Goal: Contribute content: Contribute content

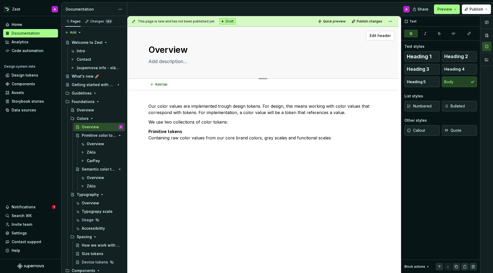
drag, startPoint x: 379, startPoint y: 53, endPoint x: 383, endPoint y: 53, distance: 3.2
click at [382, 52] on div "Overview Edit header" at bounding box center [262, 53] width 271 height 52
click at [381, 36] on span "Edit header" at bounding box center [380, 35] width 21 height 5
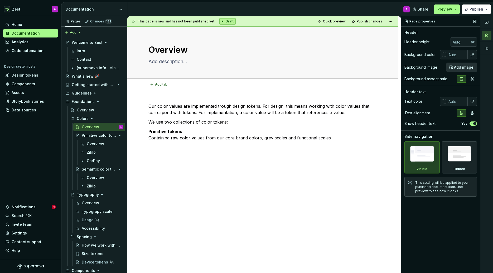
type textarea "*"
click at [452, 55] on input "text" at bounding box center [456, 54] width 21 height 9
type input "ffffff"
type textarea "*"
type input "#FFFFFF"
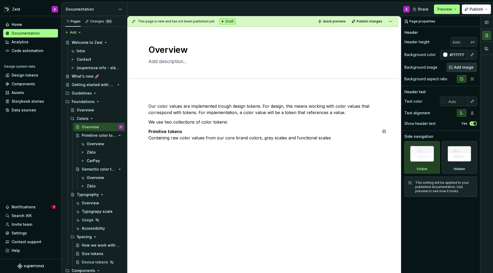
click at [232, 180] on div "Our color values are implemented trough design tokens. For design, this means w…" at bounding box center [262, 159] width 271 height 139
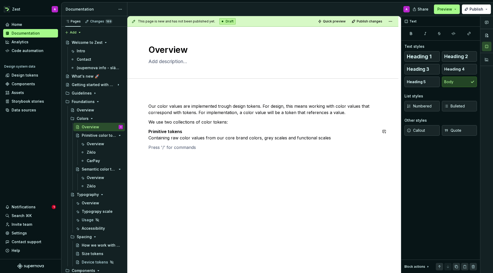
type textarea "*"
click at [90, 167] on div "Semantic color tokens" at bounding box center [92, 168] width 20 height 5
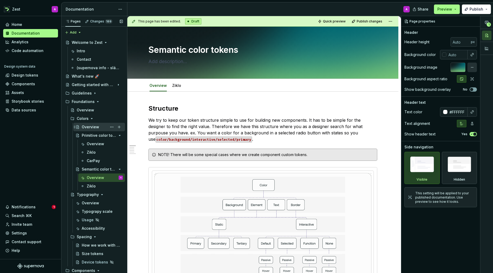
click at [95, 127] on div "Overview" at bounding box center [90, 126] width 17 height 5
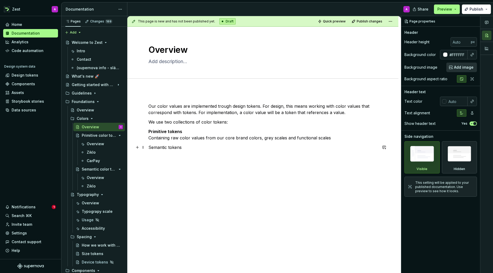
click at [158, 156] on p "Semantic tokens" at bounding box center [262, 150] width 229 height 13
type textarea "*"
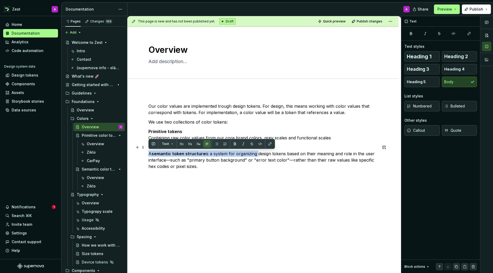
drag, startPoint x: 255, startPoint y: 153, endPoint x: 147, endPoint y: 152, distance: 108.1
click at [147, 152] on div "Our color values are implemented trough design tokens. For design, this means w…" at bounding box center [262, 173] width 271 height 167
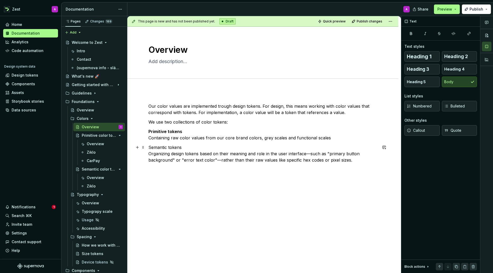
click at [310, 154] on p "Semantic tokens Organizing design tokens based on their meaning and role in the…" at bounding box center [262, 153] width 229 height 19
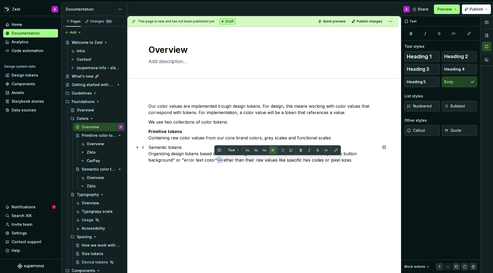
drag, startPoint x: 219, startPoint y: 159, endPoint x: 215, endPoint y: 159, distance: 4.0
click at [215, 159] on p "Semantic tokens Organizing design tokens based on their meaning and role in the…" at bounding box center [262, 153] width 229 height 19
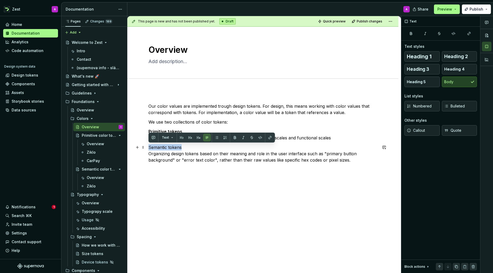
drag, startPoint x: 175, startPoint y: 146, endPoint x: 148, endPoint y: 146, distance: 26.6
click at [148, 146] on p "Semantic tokens Organizing design tokens based on their meaning and role in the…" at bounding box center [262, 153] width 229 height 19
click at [234, 136] on button "button" at bounding box center [234, 137] width 7 height 7
click at [216, 185] on div "Our color values are implemented trough design tokens. For design, this means w…" at bounding box center [262, 170] width 271 height 161
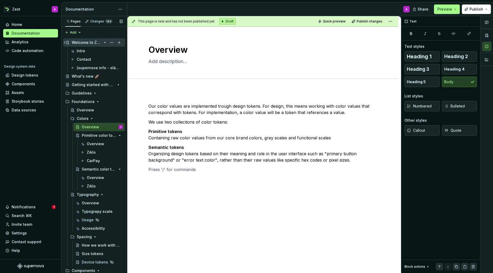
click at [91, 42] on div "Welcome to Zest" at bounding box center [87, 42] width 30 height 5
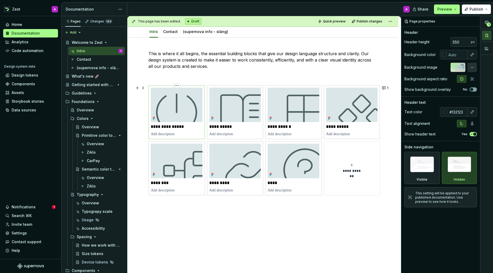
scroll to position [170, 0]
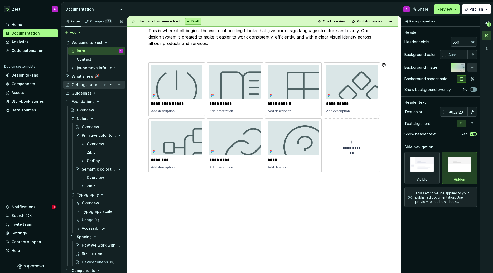
click at [81, 82] on div "Getting started with Zest" at bounding box center [87, 84] width 30 height 5
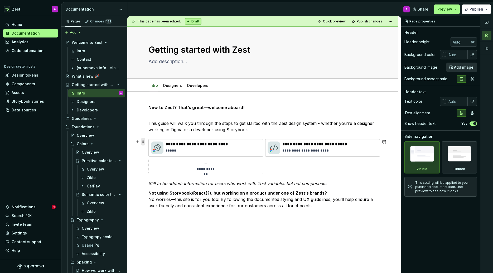
click at [143, 141] on span at bounding box center [143, 141] width 4 height 7
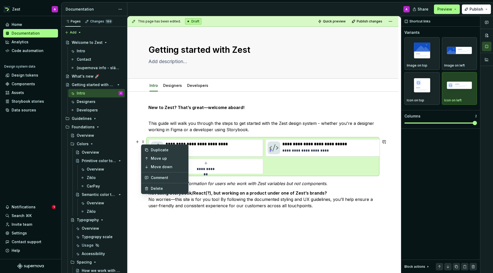
click at [294, 166] on div "**********" at bounding box center [262, 156] width 229 height 35
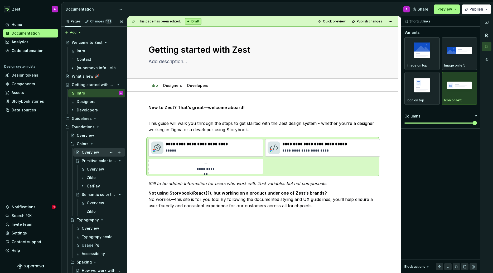
click at [88, 151] on div "Overview" at bounding box center [90, 151] width 17 height 5
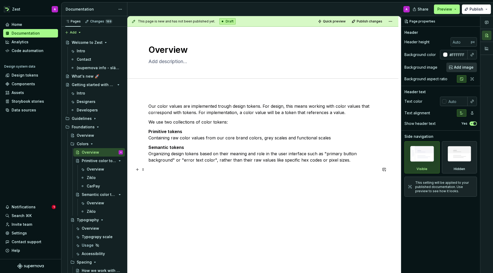
click at [155, 169] on p at bounding box center [262, 169] width 229 height 6
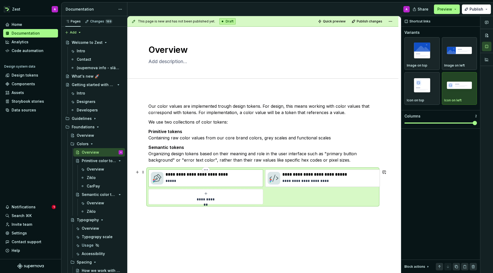
click at [251, 179] on p "*****" at bounding box center [213, 180] width 95 height 5
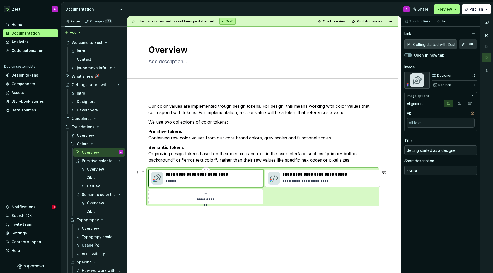
click at [221, 175] on p "**********" at bounding box center [213, 174] width 95 height 5
drag, startPoint x: 221, startPoint y: 175, endPoint x: 227, endPoint y: 174, distance: 5.8
click at [222, 174] on p "**********" at bounding box center [213, 174] width 95 height 5
drag, startPoint x: 228, startPoint y: 175, endPoint x: 165, endPoint y: 175, distance: 62.7
click at [163, 175] on div "**********" at bounding box center [206, 178] width 110 height 13
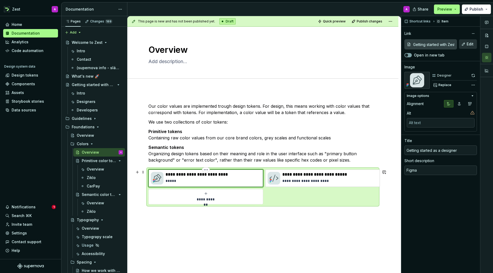
click at [172, 173] on p "**********" at bounding box center [213, 174] width 95 height 5
click at [217, 175] on p "**********" at bounding box center [213, 174] width 95 height 5
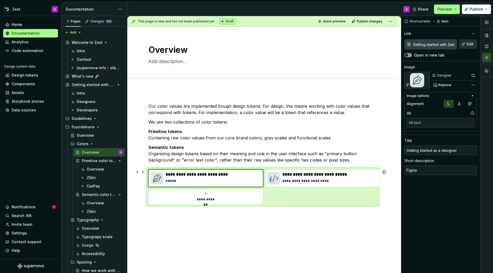
click at [296, 199] on div "**********" at bounding box center [262, 186] width 229 height 35
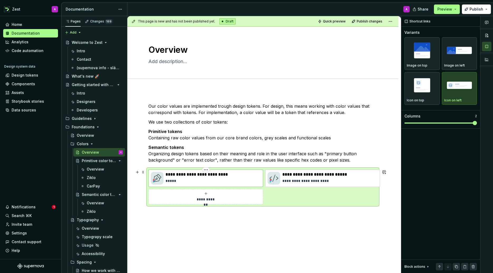
click at [219, 177] on p "**********" at bounding box center [213, 174] width 95 height 5
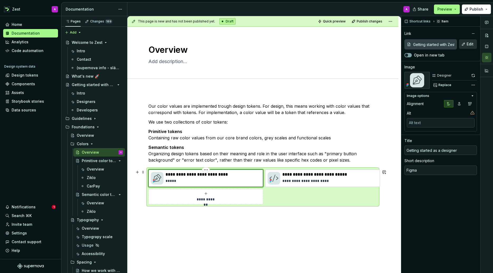
click at [220, 175] on p "**********" at bounding box center [213, 174] width 95 height 5
click at [218, 175] on p "**********" at bounding box center [213, 174] width 95 height 5
type textarea "*"
type input "P"
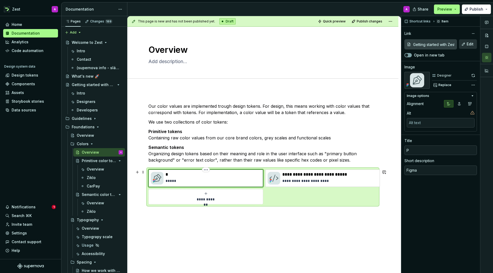
type textarea "*"
type input "Pr"
type textarea "*"
type input "Pri"
type textarea "*"
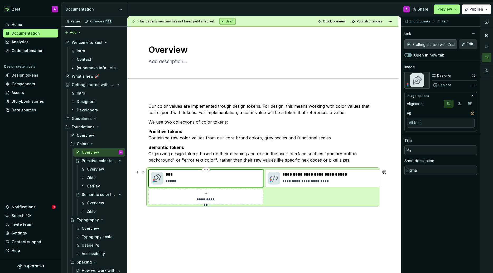
type input "Prim"
type textarea "*"
type input "Primi"
type textarea "*"
type input "Primit"
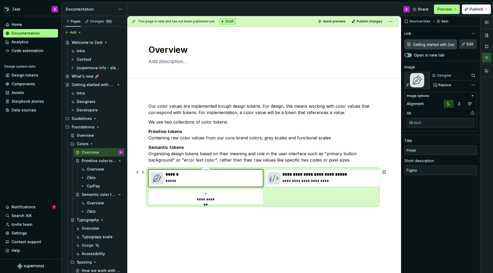
type textarea "*"
type input "Primiti"
type textarea "*"
type input "Primitiv"
type textarea "*"
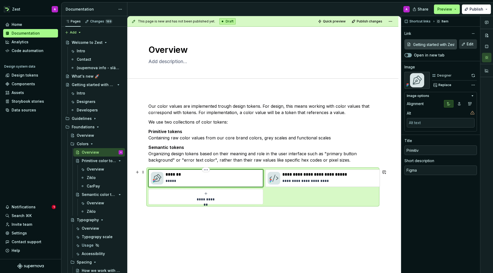
type input "Primitive"
type textarea "*"
type input "Primitive"
type textarea "*"
type input "Primitive c"
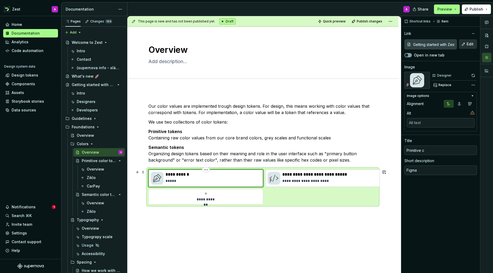
type textarea "*"
type input "Primitive co"
type textarea "*"
type input "Primitive col"
type textarea "*"
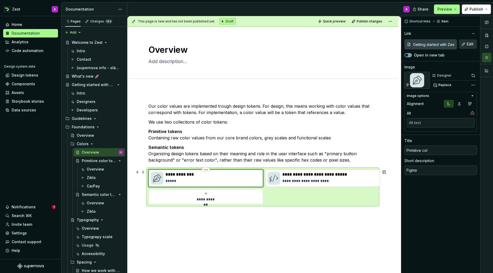
type input "Primitive colo"
type textarea "*"
type input "Primitive color"
type textarea "*"
type input "Primitive color"
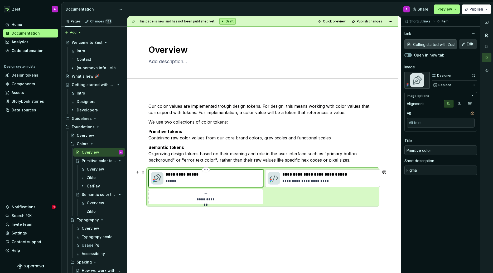
type textarea "*"
type input "Primitive color t"
type textarea "*"
type input "Primitive color to"
type textarea "*"
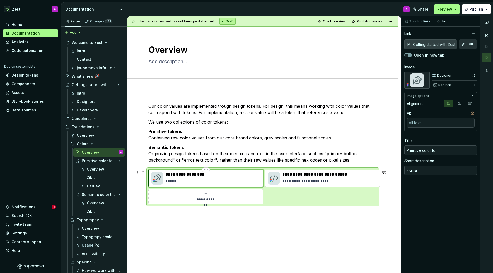
type input "Primitive color tok"
type textarea "*"
type input "Primitive color toke"
type textarea "*"
type input "Primitive color token"
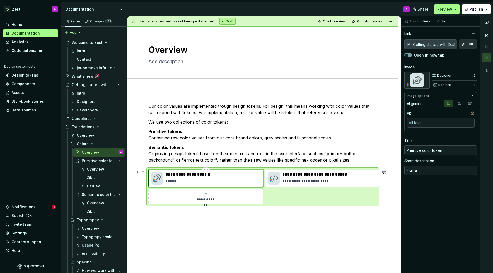
type textarea "*"
type input "Primitive color tokens"
click at [321, 175] on p "**********" at bounding box center [329, 174] width 95 height 5
type textarea "*"
type input "Getting started with Zest / Developers"
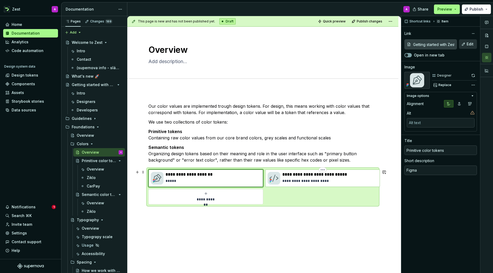
type input "Getting started as a developer"
type textarea "Storybook, GitHub, Figma"
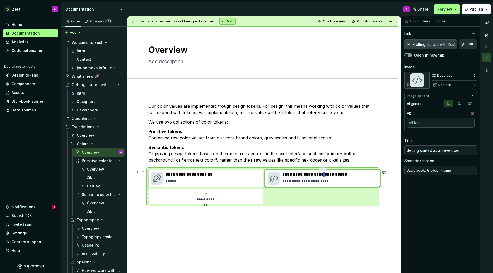
click at [321, 175] on p "**********" at bounding box center [329, 174] width 95 height 5
click at [320, 175] on p "**********" at bounding box center [329, 174] width 95 height 5
type textarea "*"
type input "S"
type textarea "*"
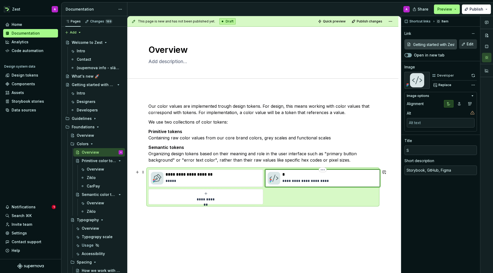
type input "Se"
type textarea "*"
type input "Sem"
type textarea "*"
type input "Sema"
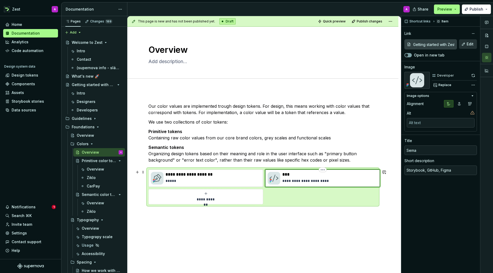
type textarea "*"
type input "Seman"
type textarea "*"
type input "Semant"
type textarea "*"
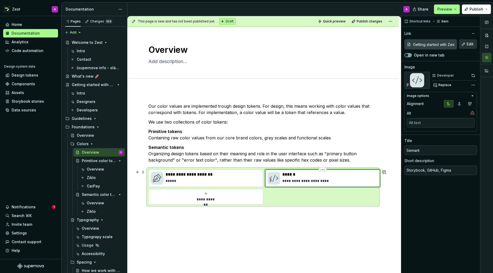
type input "Semanti"
type textarea "*"
type input "Semantic"
type textarea "*"
type input "Semantic"
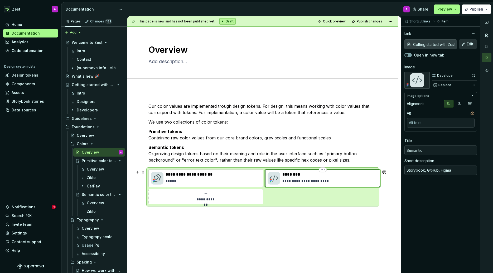
type textarea "*"
type input "Semantic c"
type textarea "*"
type input "Semantic co"
type textarea "*"
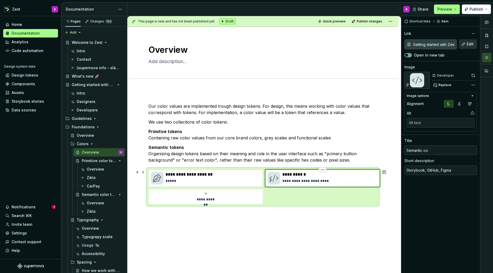
type input "Semantic col"
type textarea "*"
type input "Semantic colo"
type textarea "*"
type input "Semantic color"
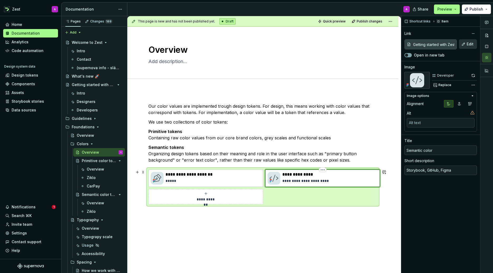
type textarea "*"
type input "Semantic color"
type textarea "*"
type input "Semantic color t"
type textarea "*"
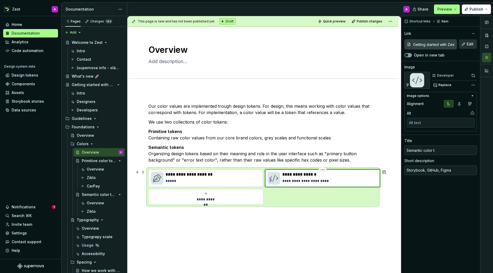
type input "Semantic color to"
type textarea "*"
type input "Semantic color tok"
type textarea "*"
type input "Semantic color toke"
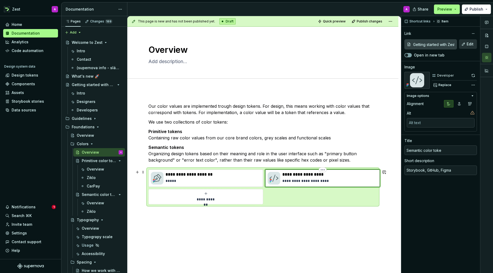
type textarea "*"
type input "Semantic color token"
type textarea "*"
type input "Semantic color tokens"
click at [324, 181] on p "**********" at bounding box center [329, 180] width 95 height 5
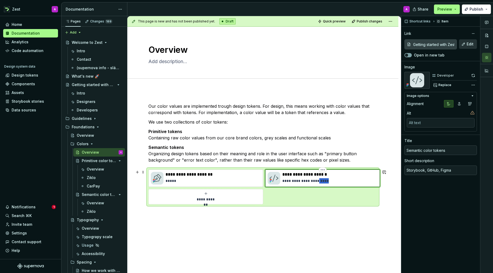
click at [324, 181] on p "**********" at bounding box center [329, 180] width 95 height 5
click at [328, 180] on p "**********" at bounding box center [329, 180] width 95 height 5
drag, startPoint x: 334, startPoint y: 181, endPoint x: 315, endPoint y: 180, distance: 18.5
click at [314, 180] on p "**********" at bounding box center [329, 180] width 95 height 5
type textarea "*"
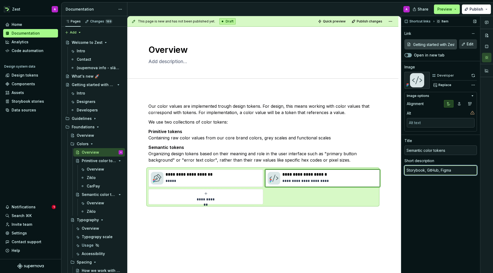
click at [443, 168] on textarea "Storybook, GitHub, Figma" at bounding box center [440, 169] width 72 height 9
click at [455, 169] on textarea "Storybook, GitHub, Figma" at bounding box center [440, 169] width 72 height 9
drag, startPoint x: 455, startPoint y: 170, endPoint x: 402, endPoint y: 170, distance: 53.0
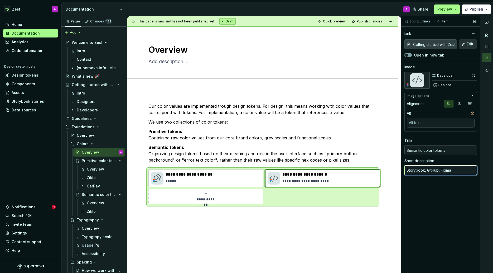
click at [402, 170] on div "Shortcut links Item Link Getting started with Zest / Developers Edit Open in ne…" at bounding box center [440, 144] width 79 height 257
type textarea "*"
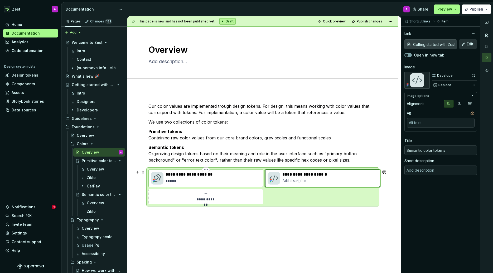
click at [226, 172] on p "**********" at bounding box center [213, 174] width 95 height 5
type textarea "*"
type input "Getting started with Zest / Designers"
type input "Primitive color tokens"
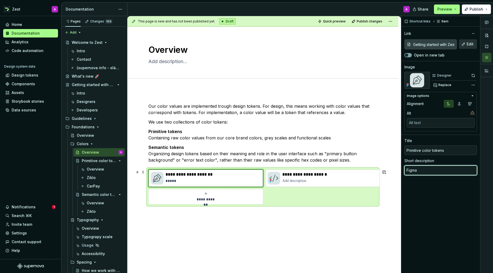
drag, startPoint x: 421, startPoint y: 170, endPoint x: 396, endPoint y: 169, distance: 24.6
click at [396, 169] on div "**********" at bounding box center [310, 144] width 366 height 257
drag, startPoint x: 430, startPoint y: 166, endPoint x: 431, endPoint y: 170, distance: 3.8
click at [430, 166] on textarea "Figma" at bounding box center [440, 169] width 72 height 9
click at [432, 171] on textarea "Figma" at bounding box center [440, 169] width 72 height 9
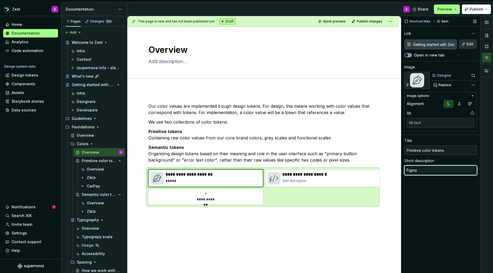
type textarea "Figm"
type textarea "*"
type textarea "Fig"
type textarea "*"
type textarea "Fi"
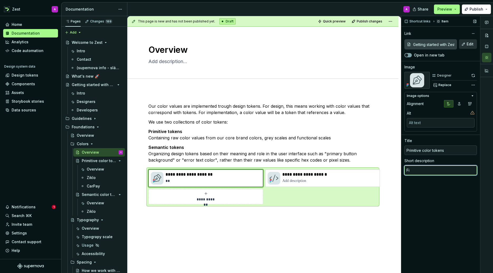
type textarea "*"
type textarea "F"
type textarea "*"
click at [293, 214] on div "**********" at bounding box center [264, 144] width 274 height 257
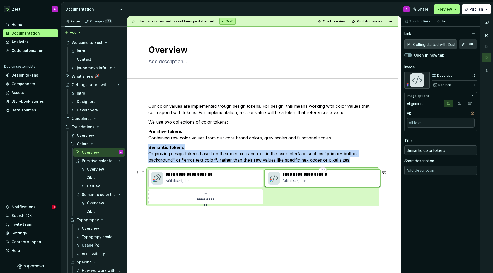
click at [316, 177] on div "**********" at bounding box center [329, 178] width 95 height 13
click at [471, 84] on div "Comments Open comments No comments yet Select ‘Comment’ from the block context …" at bounding box center [447, 144] width 92 height 257
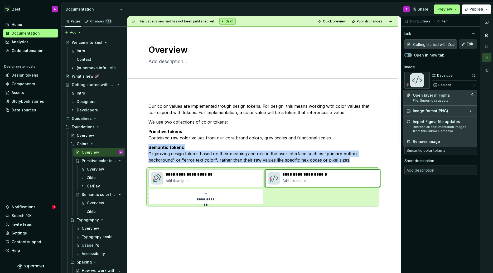
click at [471, 83] on div "Comments Open comments No comments yet Select ‘Comment’ from the block context …" at bounding box center [447, 144] width 92 height 257
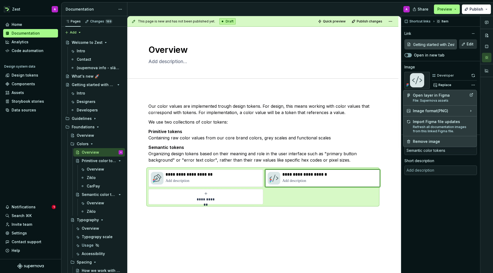
click at [471, 83] on div "Comments Open comments No comments yet Select ‘Comment’ from the block context …" at bounding box center [447, 144] width 92 height 257
click at [420, 139] on div "Remove image" at bounding box center [443, 141] width 61 height 5
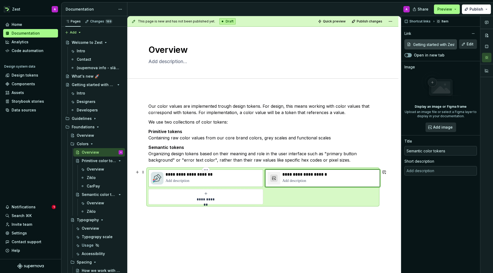
click at [244, 174] on p "**********" at bounding box center [213, 174] width 95 height 5
type textarea "*"
type input "Getting started with Zest / Designers"
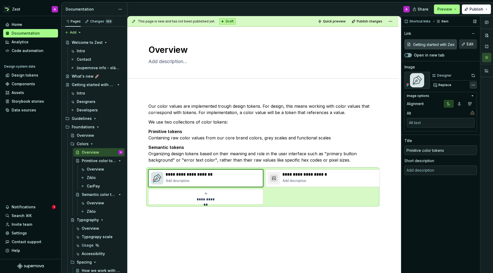
click at [472, 83] on div "Comments Open comments No comments yet Select ‘Comment’ from the block context …" at bounding box center [447, 144] width 92 height 257
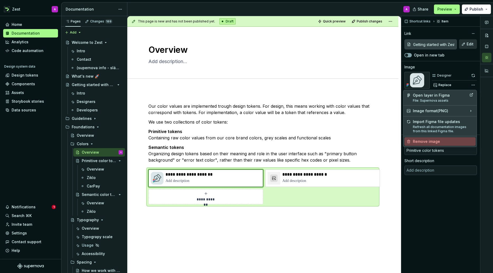
click at [427, 139] on div "Remove image" at bounding box center [443, 141] width 61 height 5
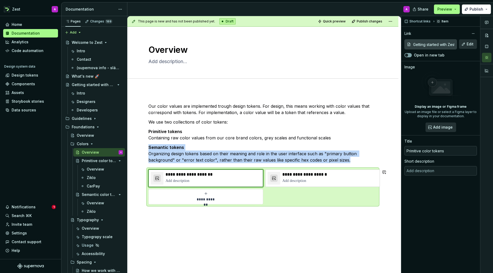
click at [349, 212] on div "**********" at bounding box center [262, 191] width 271 height 202
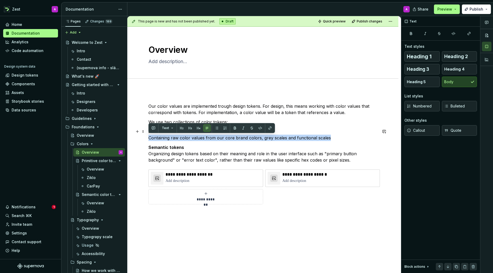
drag, startPoint x: 329, startPoint y: 137, endPoint x: 147, endPoint y: 138, distance: 182.2
click at [147, 138] on div "**********" at bounding box center [262, 191] width 271 height 202
copy p "Containing raw color values from our core brand colors, grey scales and functio…"
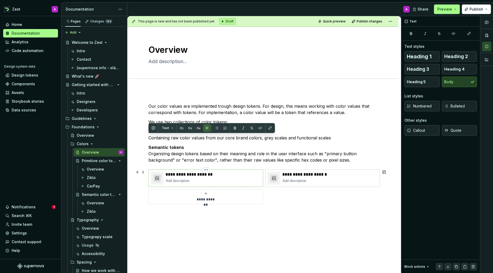
click at [181, 181] on p at bounding box center [213, 180] width 95 height 5
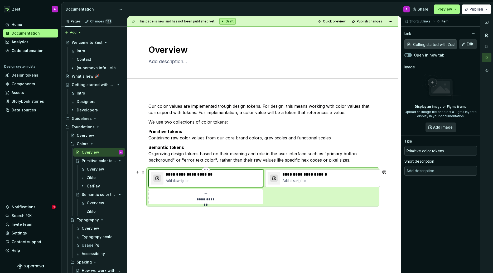
type textarea "*"
type textarea "Containing raw color values from our core brand colors, grey scales and functio…"
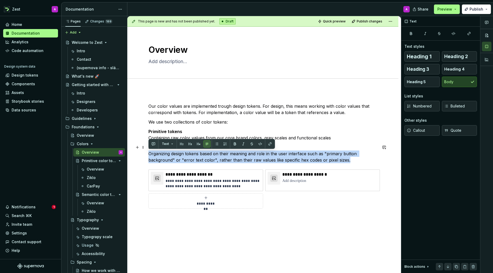
drag, startPoint x: 332, startPoint y: 160, endPoint x: 148, endPoint y: 153, distance: 184.1
click at [148, 153] on p "Semantic tokens Organizing design tokens based on their meaning and role in the…" at bounding box center [262, 153] width 229 height 19
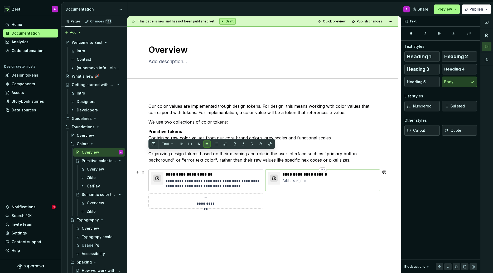
click at [305, 181] on p at bounding box center [329, 180] width 95 height 5
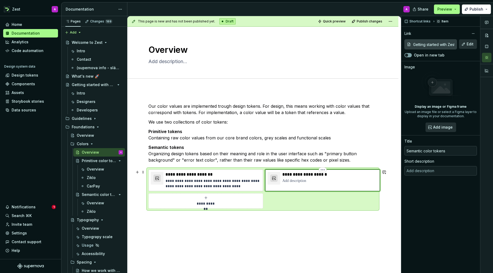
click at [306, 181] on p at bounding box center [329, 180] width 95 height 5
click at [305, 181] on p at bounding box center [329, 180] width 95 height 5
type textarea "*"
type textarea "Organizing design tokens based on their meaning and role in the user interface …"
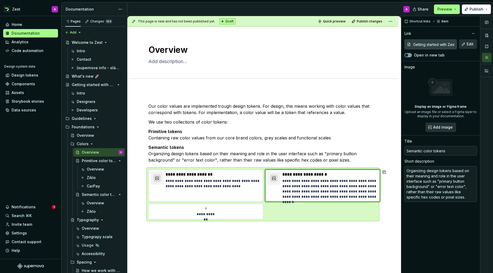
click at [340, 234] on div "**********" at bounding box center [262, 198] width 271 height 217
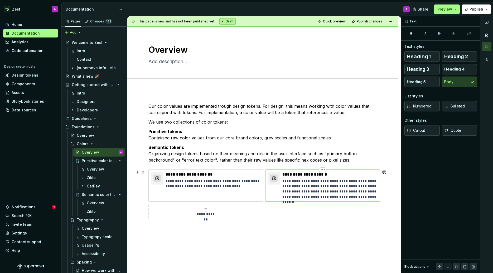
click at [364, 186] on p "**********" at bounding box center [329, 188] width 95 height 21
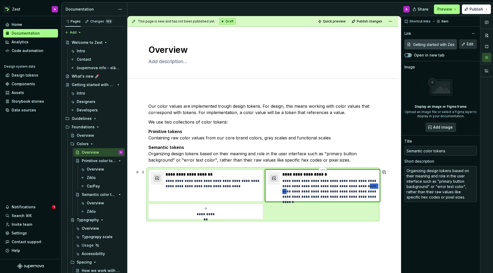
drag, startPoint x: 367, startPoint y: 186, endPoint x: 357, endPoint y: 186, distance: 9.8
click at [357, 186] on p "**********" at bounding box center [329, 188] width 95 height 21
type textarea "*"
type textarea "Organizing design tokens based on their meaning and role in the user interface …"
type textarea "*"
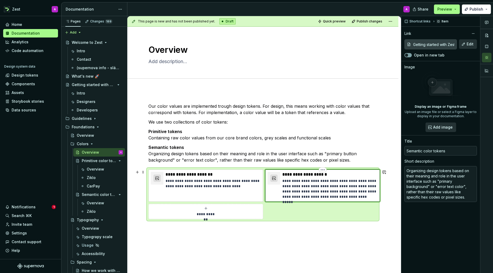
type textarea "Organizing design tokens based on their meaning and role in the user interface …"
type textarea "*"
type textarea "Organizing design tokens based on their meaning and role in the user interface …"
type textarea "*"
type textarea "Organizing design tokens based on their meaning and role in the user interface …"
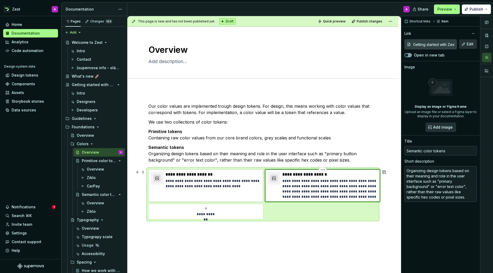
click at [334, 191] on p "**********" at bounding box center [329, 188] width 95 height 21
drag, startPoint x: 337, startPoint y: 191, endPoint x: 313, endPoint y: 192, distance: 24.5
click at [313, 192] on p "**********" at bounding box center [329, 188] width 95 height 21
type textarea "*"
type textarea "Organizing design tokens based on their meaning and role in the user interface …"
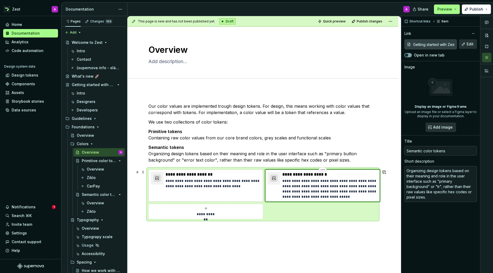
type textarea "*"
type textarea "Organizing design tokens based on their meaning and role in the user interface …"
type textarea "*"
type textarea "Organizing design tokens based on their meaning and role in the user interface …"
type textarea "*"
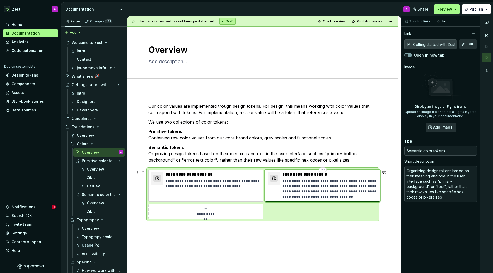
type textarea "Organizing design tokens based on their meaning and role in the user interface …"
type textarea "*"
type textarea "Organizing design tokens based on their meaning and role in the user interface …"
type textarea "*"
type textarea "Organizing design tokens based on their meaning and role in the user interface …"
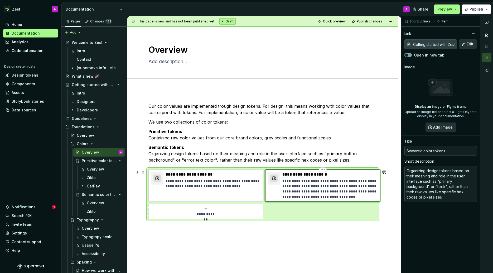
type textarea "*"
type textarea "Organizing design tokens based on their meaning and role in the user interface …"
type textarea "*"
type textarea "Organizing design tokens based on their meaning and role in the user interface …"
type textarea "*"
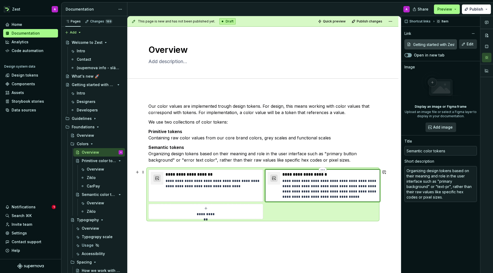
type textarea "Organizing design tokens based on their meaning and role in the user interface …"
type textarea "*"
type textarea "Organizing design tokens based on their meaning and role in the user interface …"
type textarea "*"
type textarea "Organizing design tokens based on their meaning and role in the user interface …"
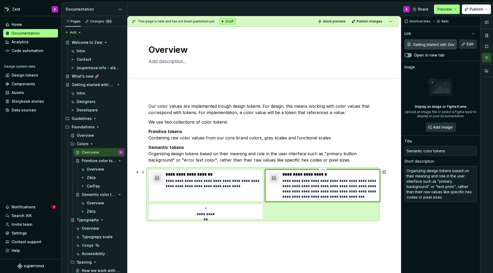
type textarea "*"
type textarea "Organizing design tokens based on their meaning and role in the user interface …"
type textarea "*"
type textarea "Organizing design tokens based on their meaning and role in the user interface …"
type textarea "*"
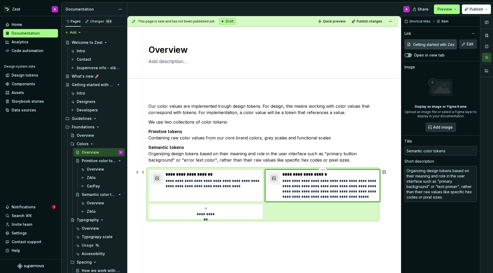
type textarea "Organizing design tokens based on their meaning and role in the user interface …"
click at [342, 186] on p "**********" at bounding box center [329, 188] width 95 height 21
type textarea "*"
type textarea "Organizing design tokens based on their meaning and role in the user interface …"
type textarea "*"
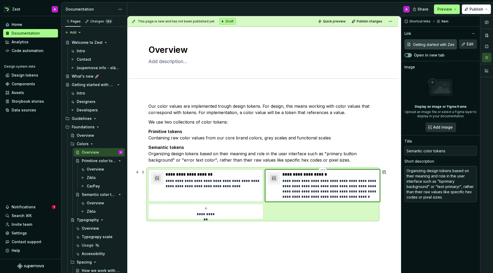
type textarea "Organizing design tokens based on their meaning and role in the user interface …"
type textarea "*"
type textarea "Organizing design tokens based on their meaning and role in the user interface …"
type textarea "*"
type textarea "Organizing design tokens based on their meaning and role in the user interface …"
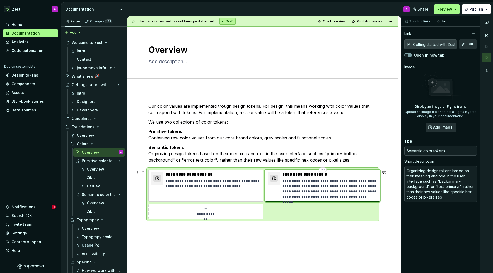
type textarea "*"
type textarea "Organizing design tokens based on their meaning and role in the user interface …"
type textarea "*"
type textarea "Organizing design tokens based on their meaning and role in the user interface …"
type textarea "*"
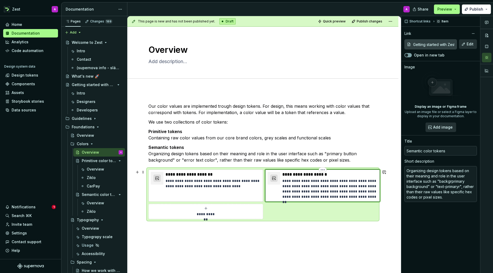
type textarea "Organizing design tokens based on their meaning and role in the user interface …"
type textarea "*"
type textarea "Organizing design tokens based on their meaning and role in the user interface …"
type textarea "*"
type textarea "Organizing design tokens based on their meaning and role in the user interface …"
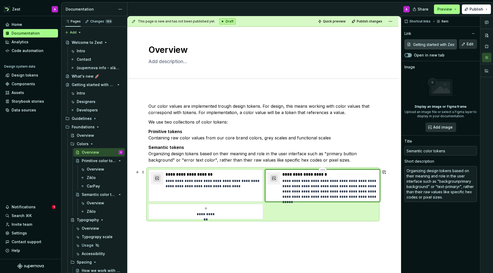
type textarea "*"
type textarea "Organizing design tokens based on their meaning and role in the user interface …"
type textarea "*"
type textarea "Organizing design tokens based on their meaning and role in the user interface …"
type textarea "*"
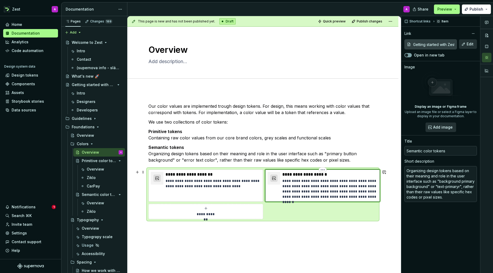
type textarea "Organizing design tokens based on their meaning and role in the user interface …"
type textarea "*"
type textarea "Organizing design tokens based on their meaning and role in the user interface …"
type textarea "*"
type textarea "Organizing design tokens based on their meaning and role in the user interface …"
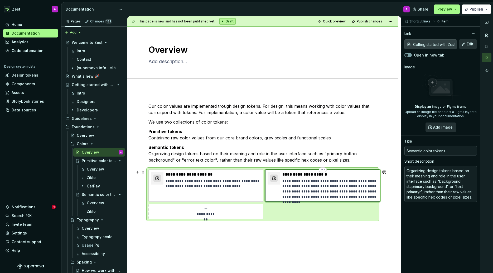
type textarea "*"
type textarea "Organizing design tokens based on their meaning and role in the user interface …"
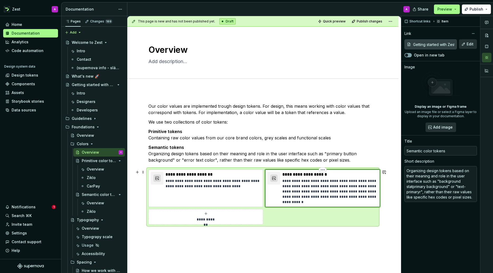
type textarea "*"
type textarea "Organizing design tokens based on their meaning and role in the user interface …"
type textarea "*"
type textarea "Organizing design tokens based on their meaning and role in the user interface …"
type textarea "*"
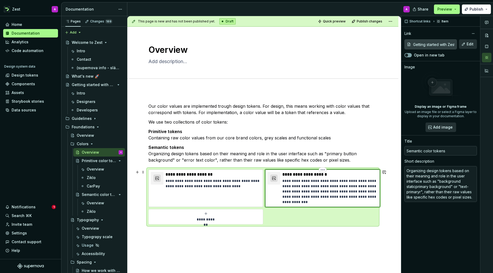
type textarea "Organizing design tokens based on their meaning and role in the user interface …"
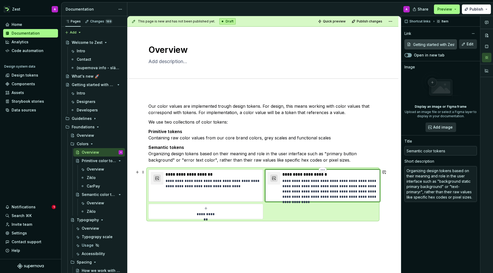
click at [312, 190] on p "**********" at bounding box center [329, 188] width 95 height 21
type textarea "*"
type textarea "Organizing design tokens based on their meaning and role in the user interface …"
type textarea "*"
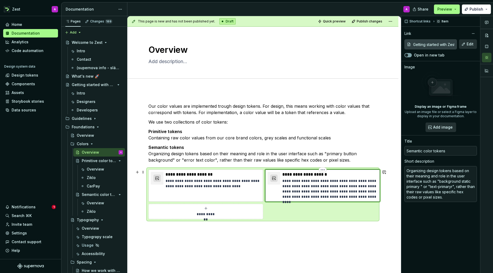
type textarea "Organizing design tokens based on their meaning and role in the user interface …"
click at [312, 192] on p "**********" at bounding box center [329, 188] width 95 height 21
type textarea "*"
click at [347, 191] on p "**********" at bounding box center [329, 188] width 95 height 21
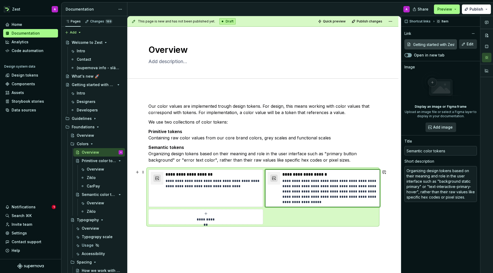
click at [348, 224] on div "**********" at bounding box center [262, 196] width 229 height 55
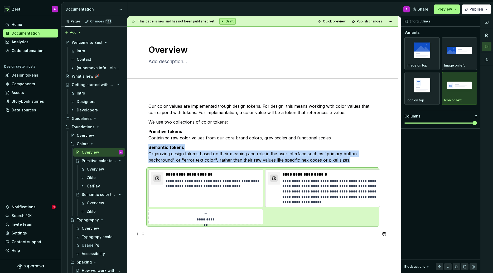
click at [348, 234] on p at bounding box center [262, 233] width 229 height 6
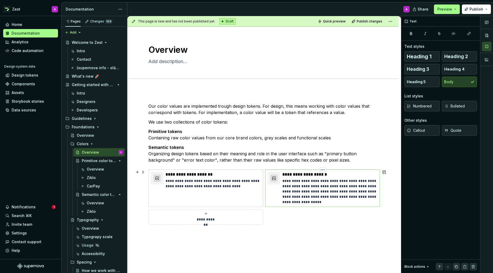
click at [316, 178] on p "**********" at bounding box center [329, 191] width 95 height 26
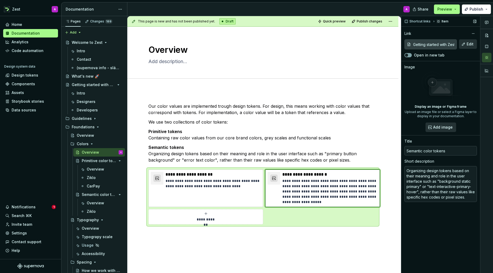
click at [436, 45] on input "Getting started with Zest / Developers" at bounding box center [434, 44] width 46 height 9
click at [469, 45] on span "Edit" at bounding box center [470, 43] width 7 height 5
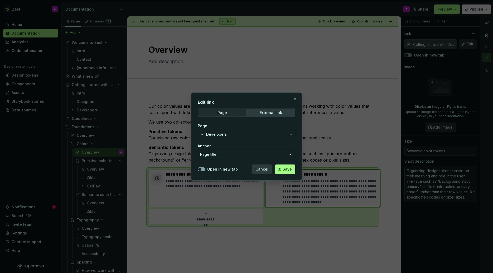
click at [290, 132] on icon "button" at bounding box center [291, 134] width 4 height 4
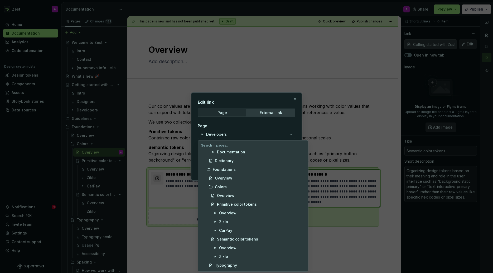
scroll to position [190, 0]
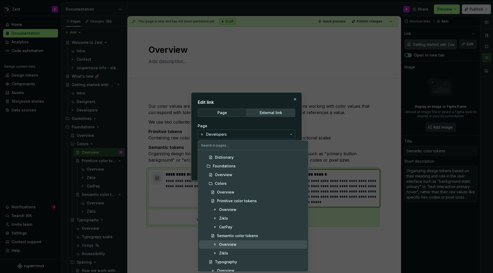
click at [234, 240] on span "Overview" at bounding box center [253, 244] width 108 height 8
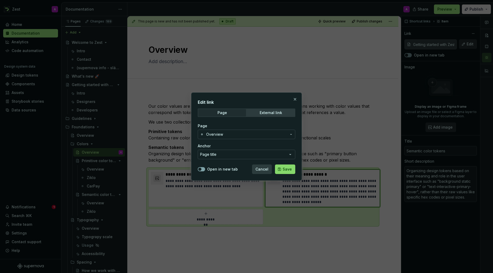
click at [288, 168] on span "Save" at bounding box center [287, 168] width 9 height 5
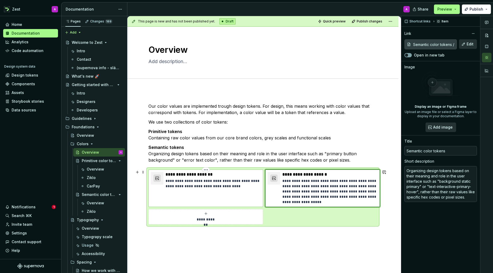
click at [228, 186] on p "**********" at bounding box center [213, 183] width 95 height 11
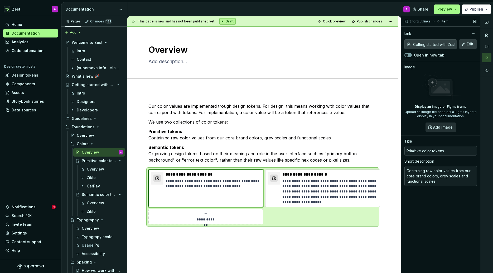
click at [468, 45] on span "Edit" at bounding box center [470, 43] width 7 height 5
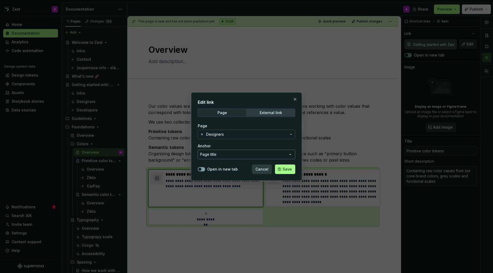
click at [288, 152] on icon "button" at bounding box center [290, 154] width 5 height 5
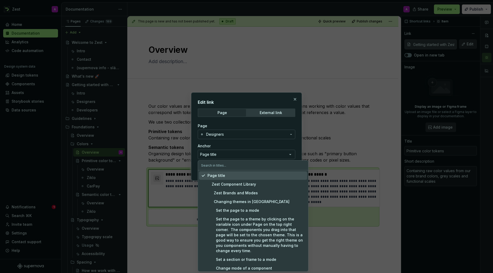
click at [289, 152] on div "Edit link Page External link Page Designers Anchor Page title Open in new tab C…" at bounding box center [246, 136] width 493 height 273
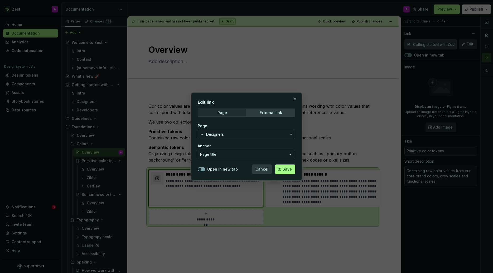
click at [291, 134] on icon "button" at bounding box center [291, 134] width 1 height 1
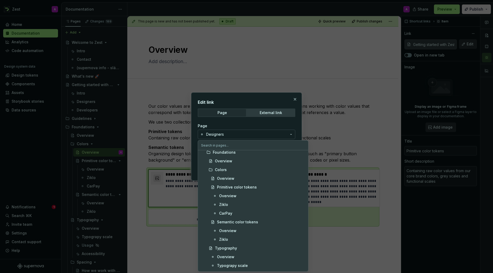
scroll to position [205, 0]
click at [231, 191] on div "Overview" at bounding box center [227, 193] width 17 height 5
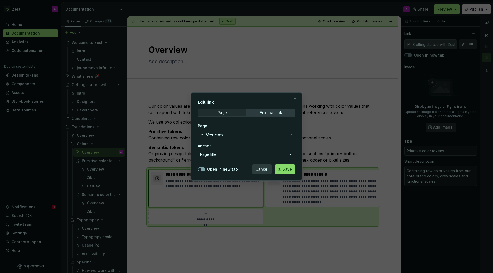
click at [285, 167] on span "Save" at bounding box center [287, 168] width 9 height 5
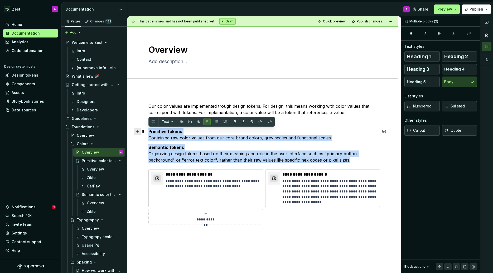
drag, startPoint x: 336, startPoint y: 159, endPoint x: 136, endPoint y: 132, distance: 202.5
click at [148, 132] on div "**********" at bounding box center [262, 173] width 229 height 140
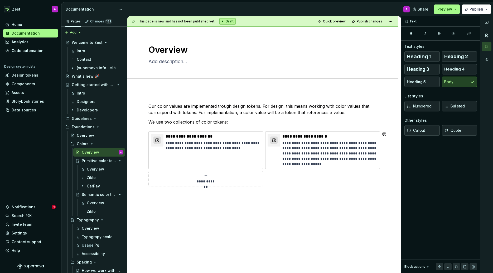
click at [171, 206] on div "**********" at bounding box center [264, 144] width 274 height 257
click at [338, 21] on span "Quick preview" at bounding box center [334, 21] width 23 height 4
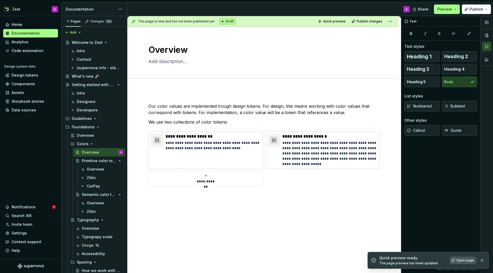
click at [460, 261] on span "Open page" at bounding box center [465, 260] width 18 height 4
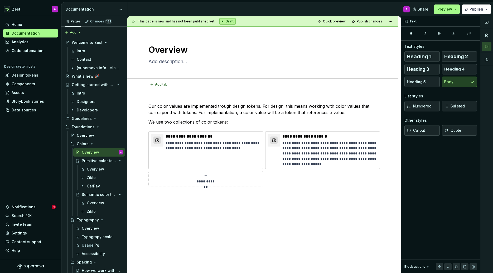
click at [212, 85] on div "Add tab" at bounding box center [262, 84] width 229 height 7
click at [207, 94] on div "**********" at bounding box center [262, 188] width 271 height 197
click at [105, 160] on icon "Page tree" at bounding box center [105, 160] width 4 height 4
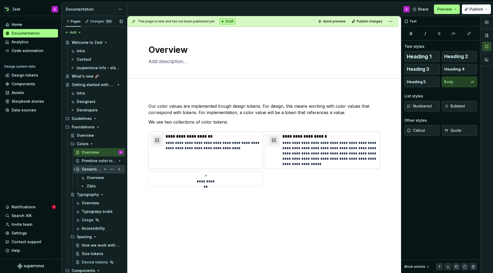
click at [105, 169] on icon "Page tree" at bounding box center [104, 169] width 1 height 1
click at [101, 177] on icon "Page tree" at bounding box center [101, 177] width 1 height 1
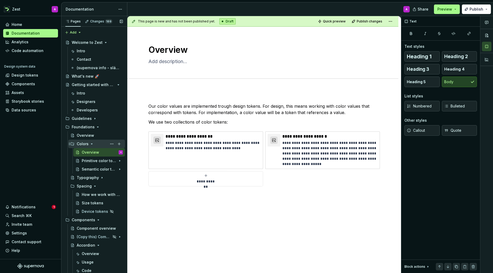
click at [91, 143] on icon "Page tree" at bounding box center [92, 144] width 4 height 4
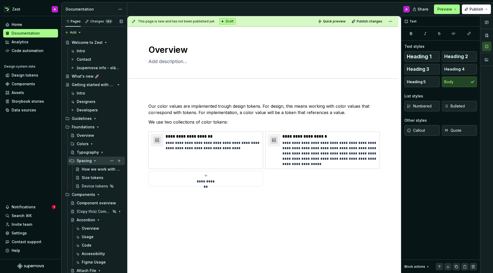
click at [94, 161] on icon "Page tree" at bounding box center [94, 160] width 1 height 1
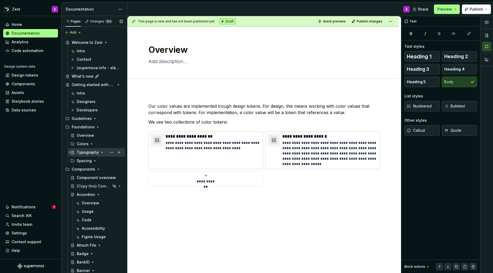
click at [100, 152] on icon "Page tree" at bounding box center [102, 152] width 4 height 4
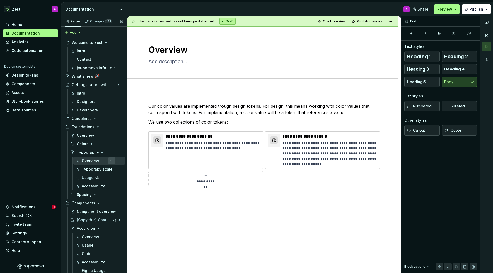
click at [110, 160] on button "Page tree" at bounding box center [111, 160] width 7 height 7
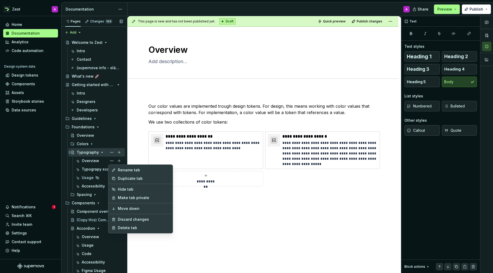
click at [102, 151] on div "Pages Changes 189 Add Accessibility guide for tree Page tree. Navigate the tree…" at bounding box center [94, 145] width 66 height 259
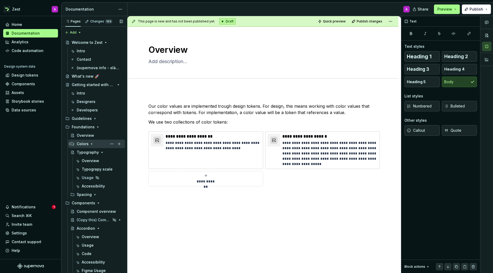
click at [92, 143] on icon "Page tree" at bounding box center [92, 144] width 4 height 4
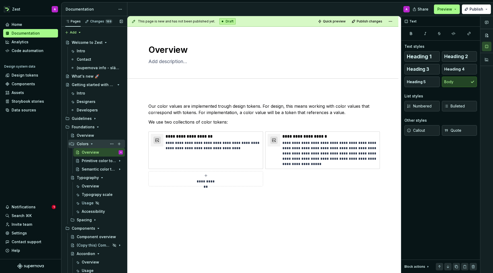
click at [91, 143] on icon "Page tree" at bounding box center [92, 144] width 4 height 4
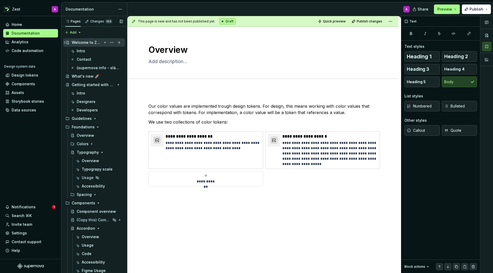
click at [94, 41] on div "Welcome to Zest" at bounding box center [87, 42] width 30 height 5
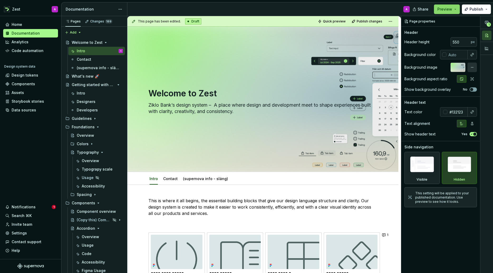
click at [455, 9] on button "Preview" at bounding box center [447, 8] width 26 height 9
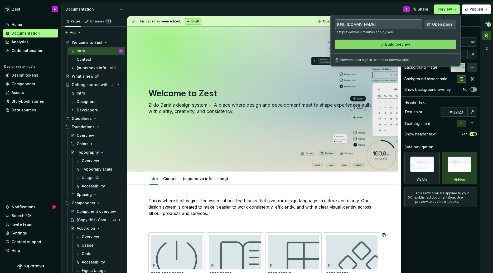
click at [398, 44] on span "Build preview" at bounding box center [397, 44] width 25 height 5
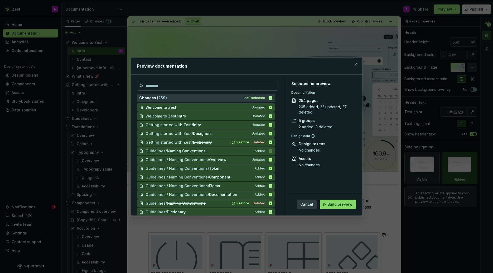
click at [339, 204] on span "Build preview" at bounding box center [339, 203] width 25 height 5
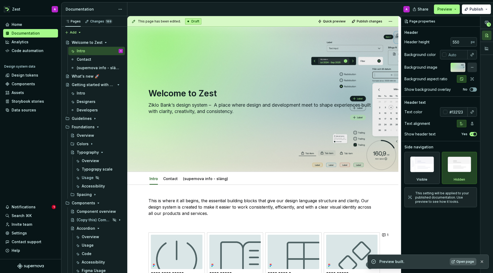
click at [466, 262] on span "Open page" at bounding box center [465, 261] width 18 height 4
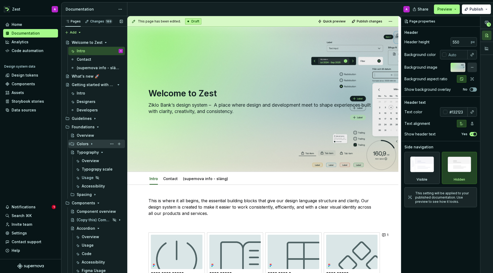
click at [85, 144] on div "Colors" at bounding box center [83, 143] width 12 height 5
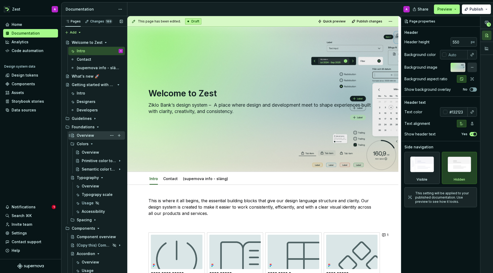
click at [84, 133] on div "Overview" at bounding box center [85, 135] width 17 height 5
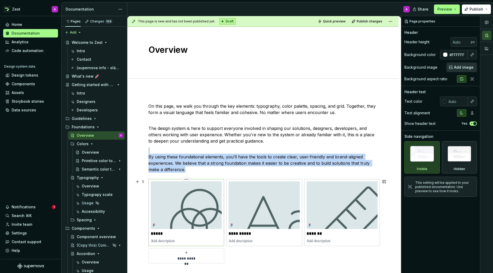
click at [198, 197] on img at bounding box center [186, 204] width 71 height 47
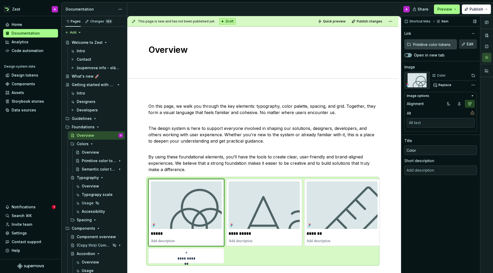
click at [437, 43] on input "Primitive color tokens" at bounding box center [434, 44] width 46 height 9
click at [473, 43] on span "Edit" at bounding box center [470, 43] width 7 height 5
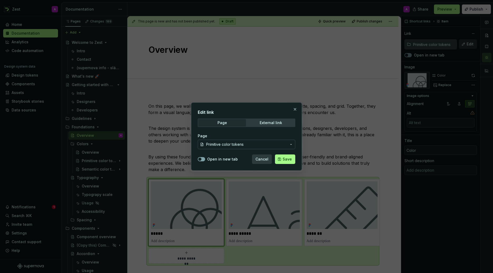
click at [274, 142] on span "Primitive color tokens" at bounding box center [246, 144] width 81 height 5
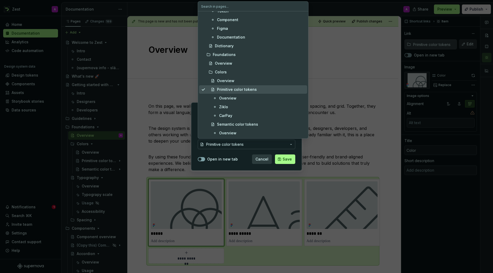
scroll to position [165, 0]
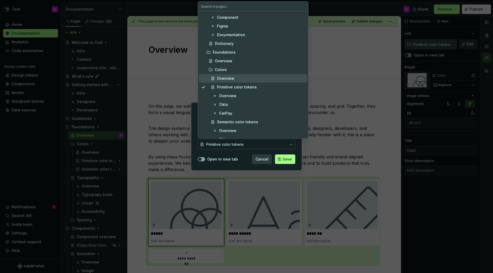
click at [225, 76] on div "Overview" at bounding box center [225, 78] width 17 height 5
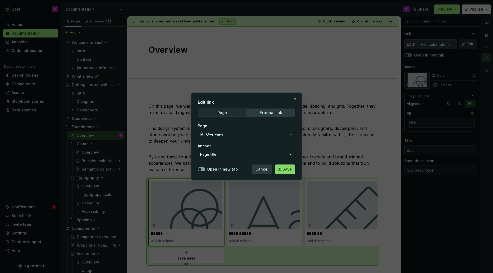
click at [286, 170] on span "Save" at bounding box center [287, 168] width 9 height 5
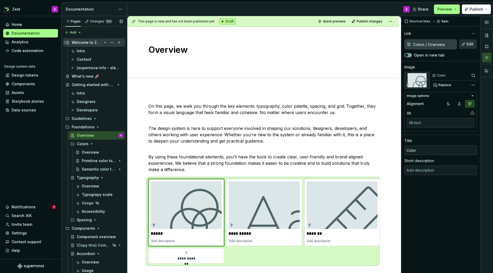
click at [86, 44] on div "Welcome to Zest" at bounding box center [87, 42] width 30 height 5
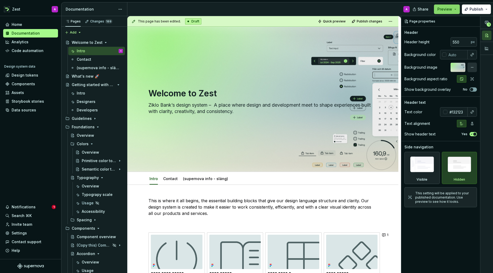
click at [453, 10] on button "Preview" at bounding box center [447, 8] width 26 height 9
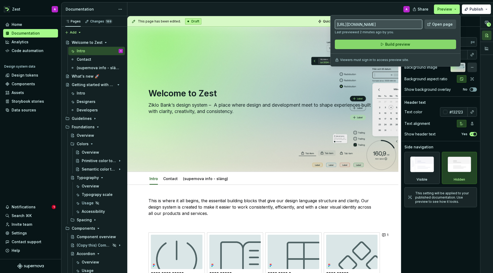
click at [426, 43] on button "Build preview" at bounding box center [395, 44] width 121 height 9
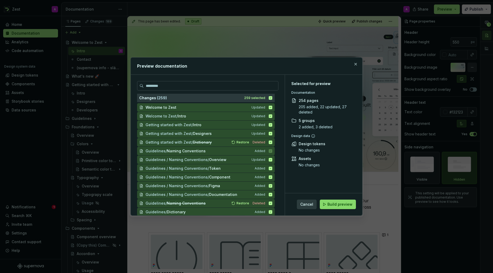
click at [340, 206] on span "Build preview" at bounding box center [339, 203] width 25 height 5
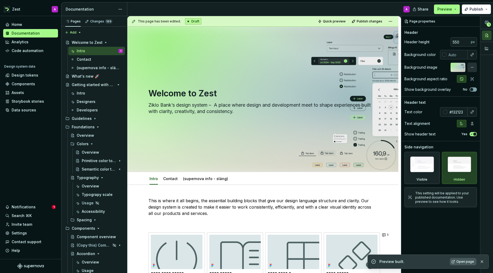
click at [465, 262] on span "Open page" at bounding box center [465, 261] width 18 height 4
